Goal: Check status: Check status

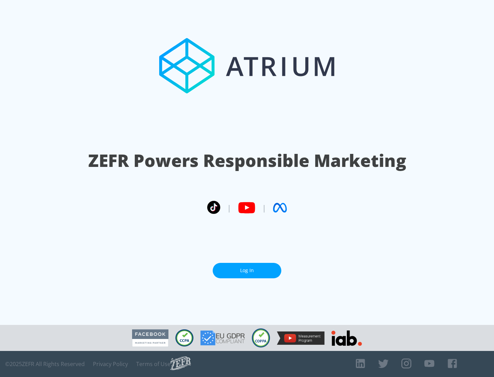
click at [247, 268] on link "Log In" at bounding box center [247, 270] width 69 height 15
